Goal: Communication & Community: Answer question/provide support

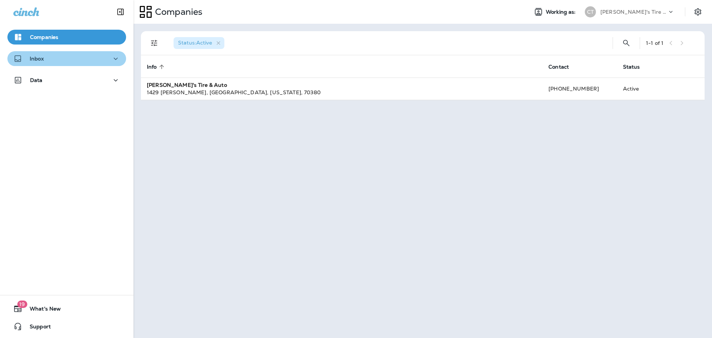
click at [67, 62] on div "Inbox" at bounding box center [66, 58] width 107 height 9
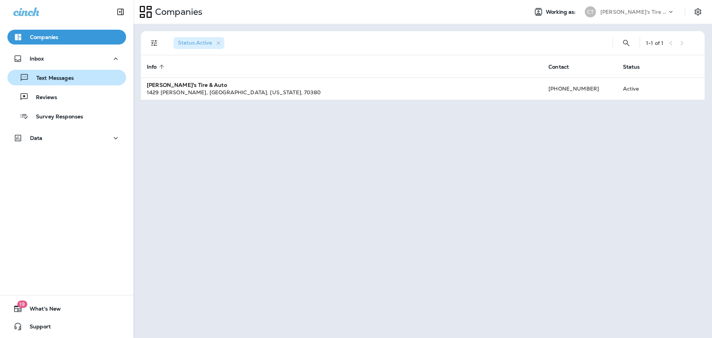
click at [53, 81] on p "Text Messages" at bounding box center [51, 78] width 45 height 7
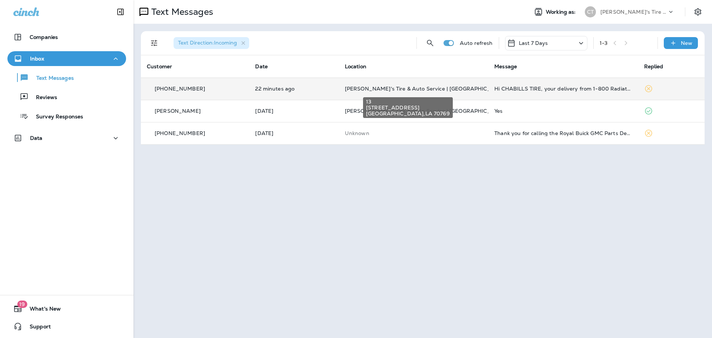
click at [362, 87] on span "[PERSON_NAME]'s Tire & Auto Service | [GEOGRAPHIC_DATA]" at bounding box center [426, 88] width 162 height 7
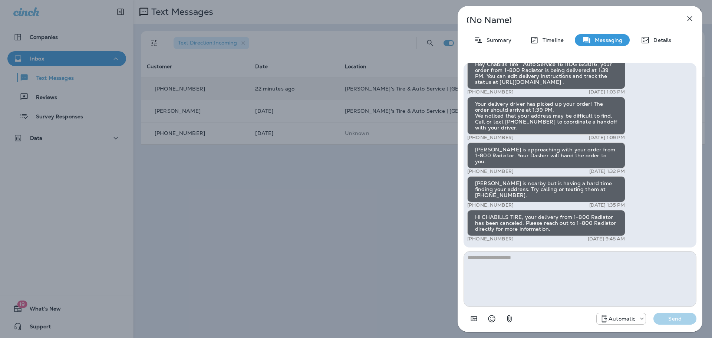
click at [694, 20] on icon "button" at bounding box center [689, 18] width 9 height 9
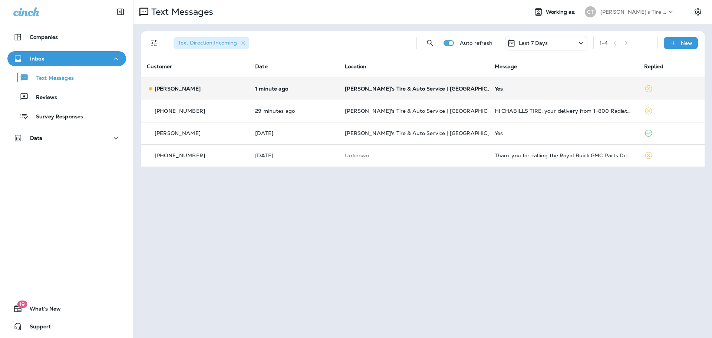
click at [320, 92] on td "1 minute ago" at bounding box center [294, 89] width 90 height 22
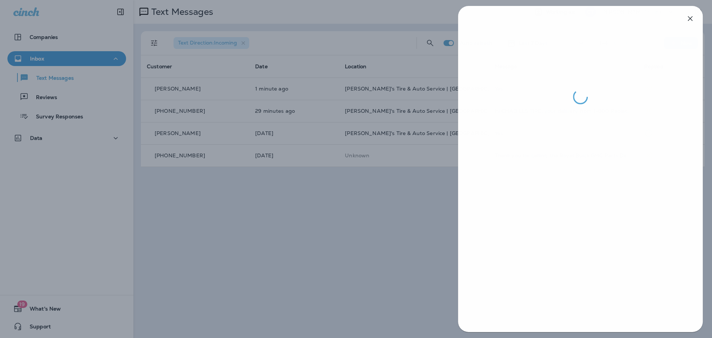
click at [373, 226] on div at bounding box center [356, 169] width 712 height 338
